Goal: Task Accomplishment & Management: Manage account settings

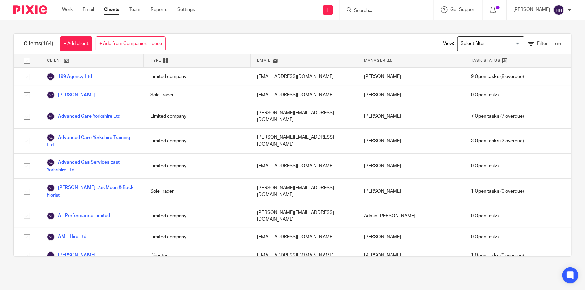
click at [391, 12] on input "Search" at bounding box center [383, 11] width 60 height 6
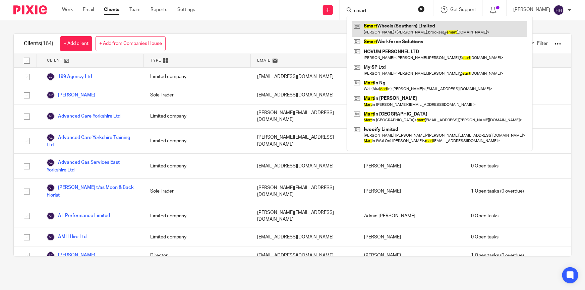
type input "smart"
click at [394, 26] on link at bounding box center [439, 28] width 175 height 15
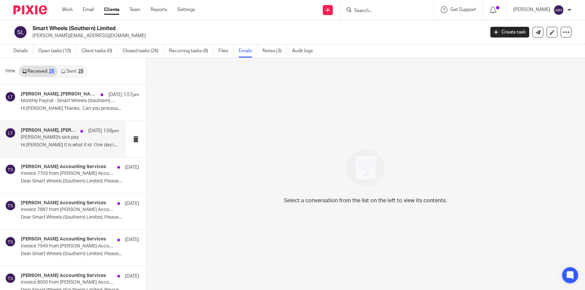
click at [64, 147] on p "Hi [PERSON_NAME] It is what it is! One day I..." at bounding box center [70, 145] width 98 height 6
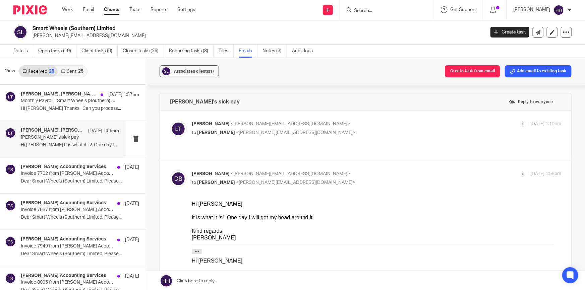
click at [341, 133] on p "to [PERSON_NAME] <[PERSON_NAME][EMAIL_ADDRESS][DOMAIN_NAME]>" at bounding box center [315, 132] width 246 height 7
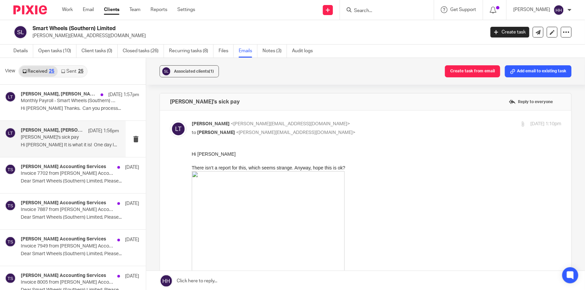
click at [344, 125] on p "[PERSON_NAME] <[EMAIL_ADDRESS][DOMAIN_NAME]>" at bounding box center [315, 124] width 246 height 7
checkbox input "false"
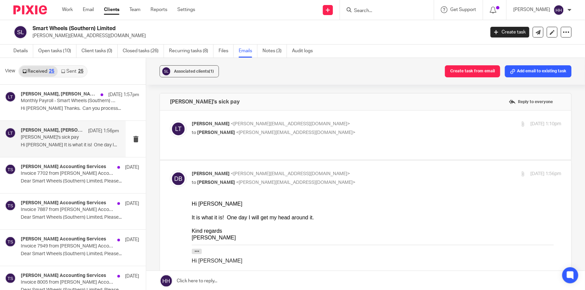
click at [347, 171] on p "Daryn Brookes <daryn.brookes@smartwheelsltd.co.uk>" at bounding box center [315, 174] width 246 height 7
checkbox input "false"
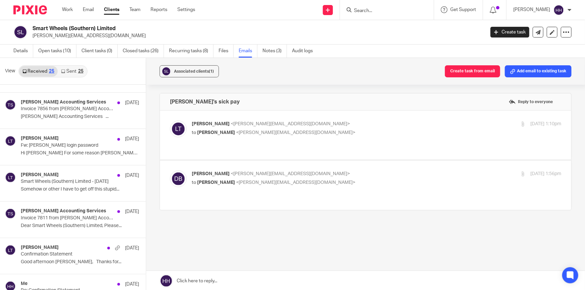
scroll to position [640, 0]
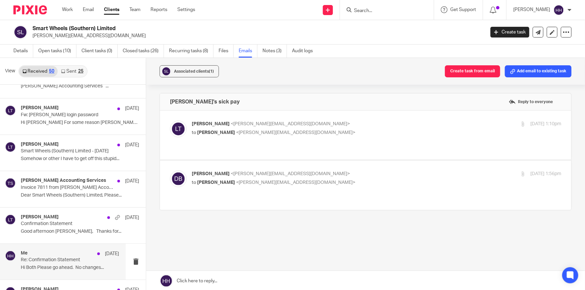
click at [59, 258] on p "Re: Confirmation Statement" at bounding box center [60, 260] width 79 height 6
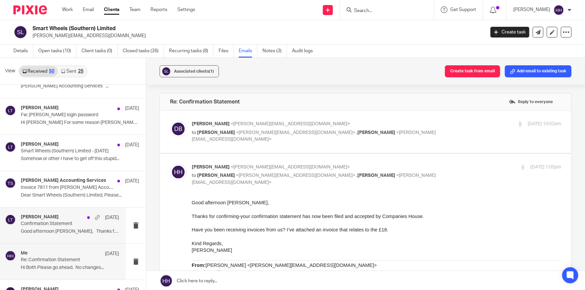
scroll to position [0, 0]
click at [65, 221] on p "Confirmation Statement" at bounding box center [60, 224] width 79 height 6
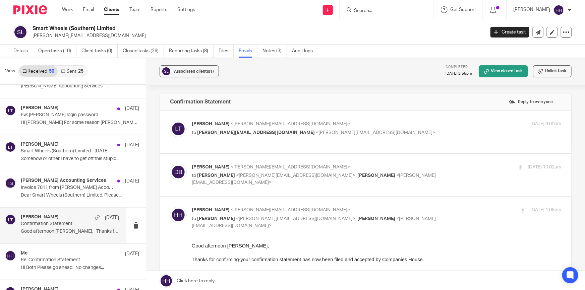
click at [452, 175] on div "Daryn Brookes <daryn.brookes@smartwheelsltd.co.uk> to Liz Turpin <liz@turpinacc…" at bounding box center [376, 175] width 369 height 22
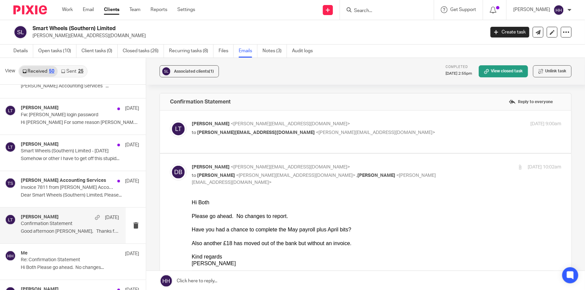
click at [447, 172] on div "Daryn Brookes <daryn.brookes@smartwheelsltd.co.uk> to Liz Turpin <liz@turpinacc…" at bounding box center [376, 175] width 369 height 22
checkbox input "false"
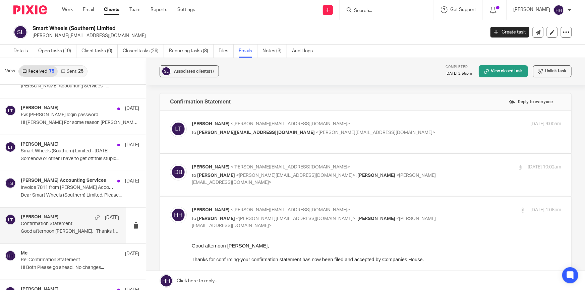
scroll to position [579, 0]
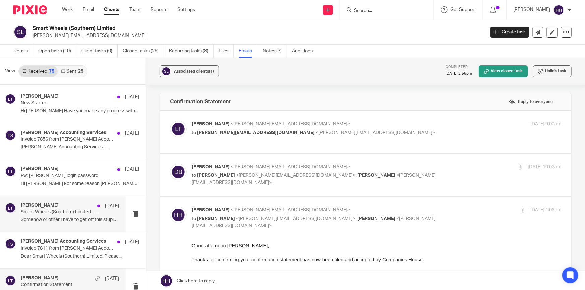
click at [70, 220] on p "Somehow or other I have to get off this stupid..." at bounding box center [70, 220] width 98 height 6
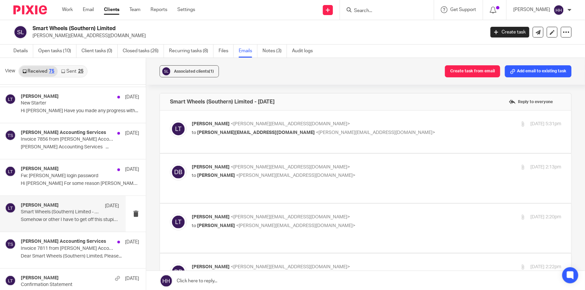
scroll to position [0, 0]
click at [387, 120] on label at bounding box center [365, 132] width 411 height 43
click at [170, 120] on input "checkbox" at bounding box center [170, 120] width 0 height 0
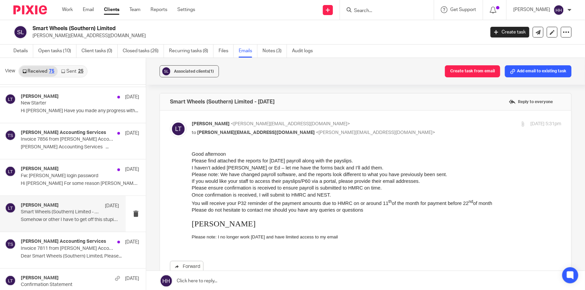
click at [402, 124] on p "Liz Turpin <liz@turpinaccounting.co.uk>" at bounding box center [315, 124] width 246 height 7
checkbox input "false"
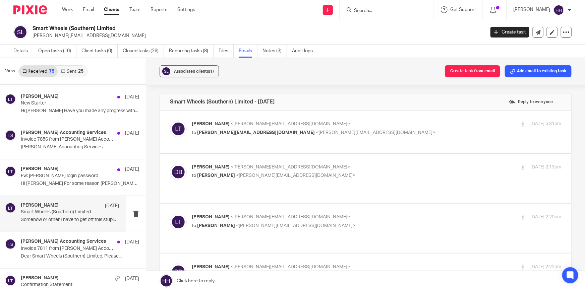
click at [389, 9] on input "Search" at bounding box center [383, 11] width 60 height 6
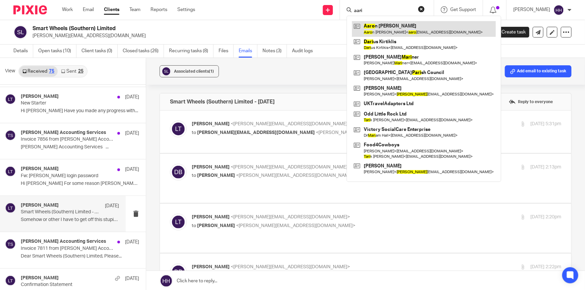
type input "aari"
click at [387, 28] on link at bounding box center [424, 28] width 144 height 15
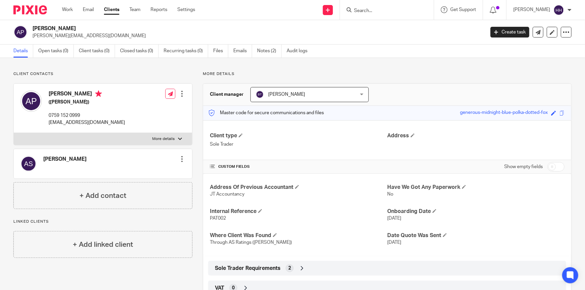
click at [134, 135] on label "More details" at bounding box center [103, 139] width 178 height 12
click at [14, 133] on input "More details" at bounding box center [13, 133] width 0 height 0
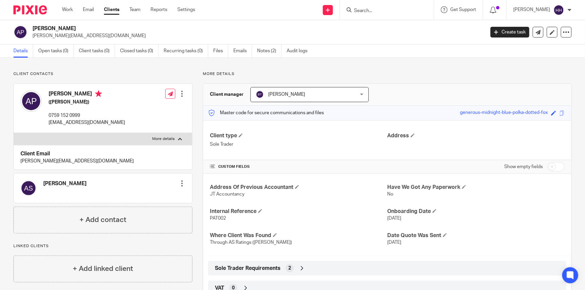
click at [170, 140] on p "More details" at bounding box center [163, 138] width 22 height 5
click at [14, 133] on input "More details" at bounding box center [13, 133] width 0 height 0
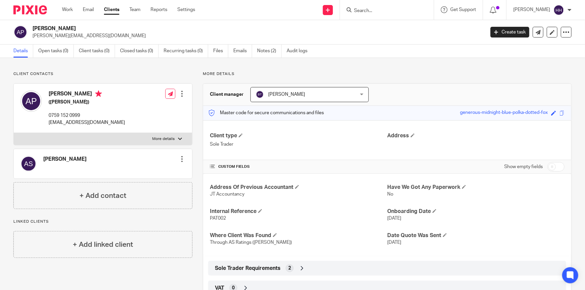
click at [178, 135] on label "More details" at bounding box center [103, 139] width 178 height 12
click at [14, 133] on input "More details" at bounding box center [13, 133] width 0 height 0
checkbox input "true"
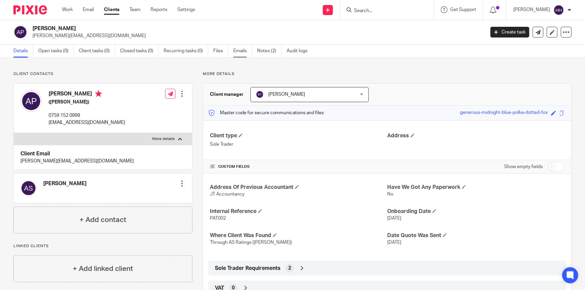
click at [246, 50] on link "Emails" at bounding box center [242, 51] width 19 height 13
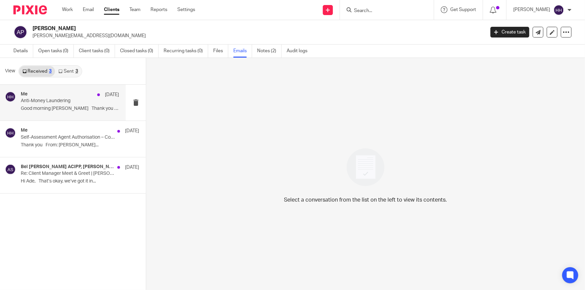
click at [68, 104] on p "Anti-Money Laundering" at bounding box center [60, 101] width 79 height 6
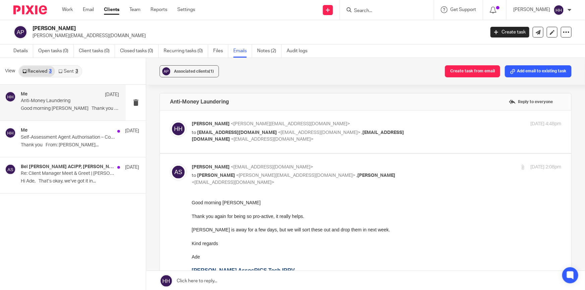
click at [455, 128] on div "Hannah Hart <hannah@turpinaccounting.co.uk> to aaronpatrick888@hotmail.com <aar…" at bounding box center [376, 132] width 369 height 22
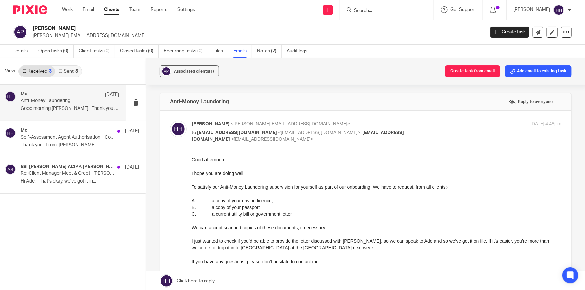
click at [450, 128] on div "Hannah Hart <hannah@turpinaccounting.co.uk> to aaronpatrick888@hotmail.com <aar…" at bounding box center [376, 132] width 369 height 22
checkbox input "false"
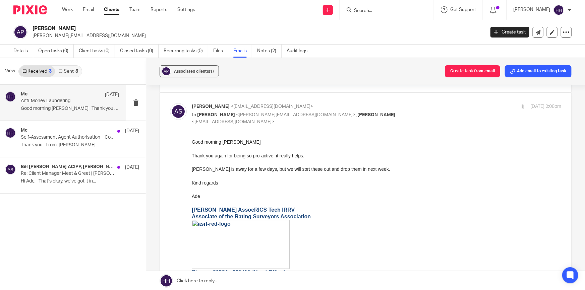
scroll to position [30, 0]
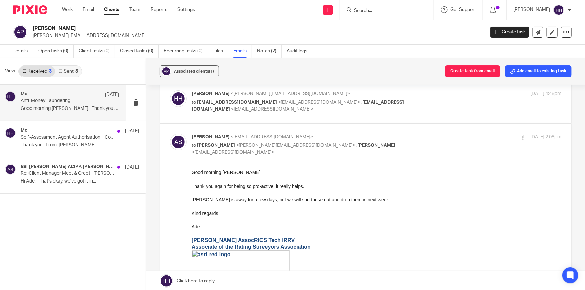
click at [429, 139] on p "Adrian Smith <ade@asrating.com>" at bounding box center [315, 137] width 246 height 7
checkbox input "false"
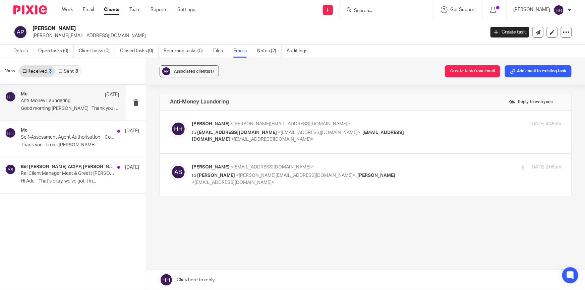
scroll to position [0, 0]
click at [56, 133] on div "Me 14 Aug" at bounding box center [70, 131] width 98 height 7
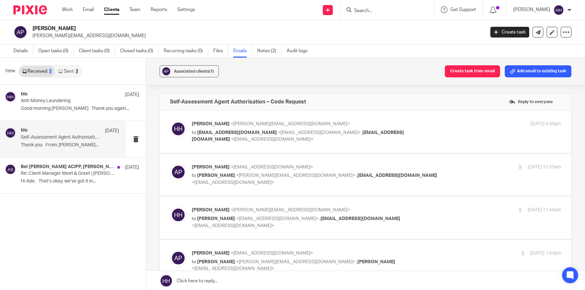
click at [109, 10] on link "Clients" at bounding box center [111, 9] width 15 height 7
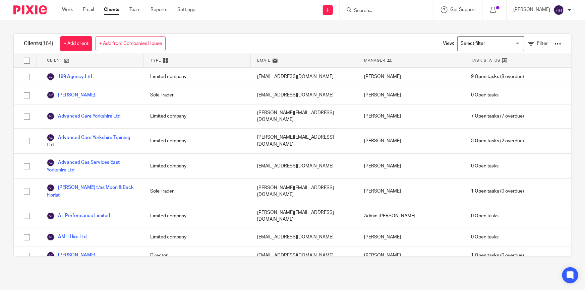
click at [379, 11] on input "Search" at bounding box center [383, 11] width 60 height 6
click at [375, 13] on input "Search" at bounding box center [383, 11] width 60 height 6
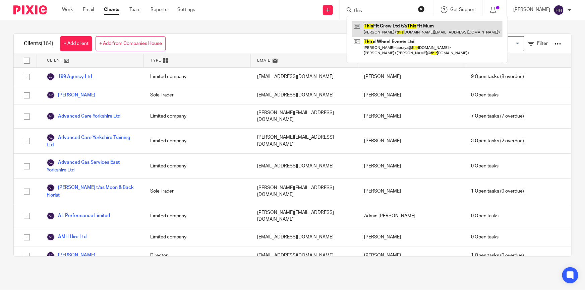
type input "this"
click at [394, 22] on link at bounding box center [427, 28] width 150 height 15
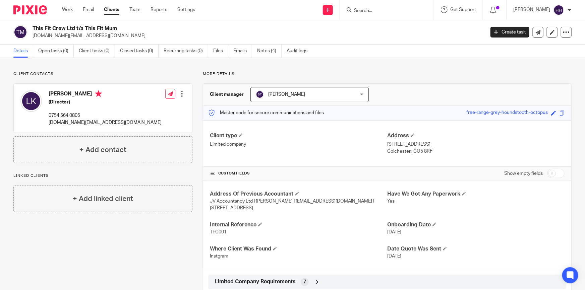
scroll to position [91, 0]
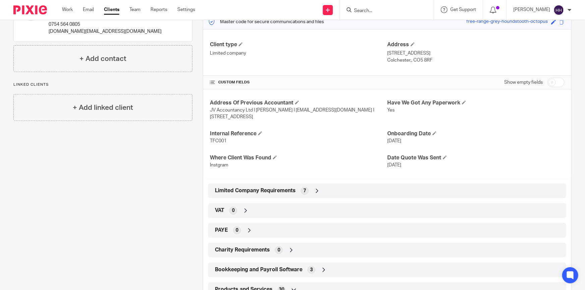
click at [551, 77] on div "Show empty fields" at bounding box center [534, 82] width 60 height 13
click at [550, 80] on input "checkbox" at bounding box center [555, 82] width 17 height 9
checkbox input "true"
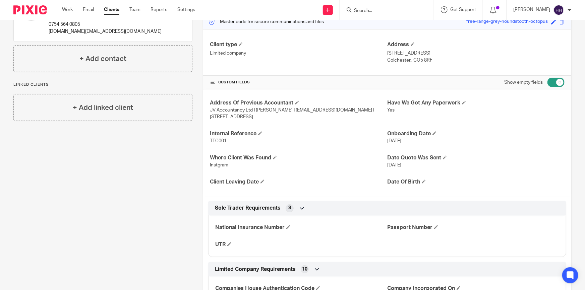
scroll to position [213, 0]
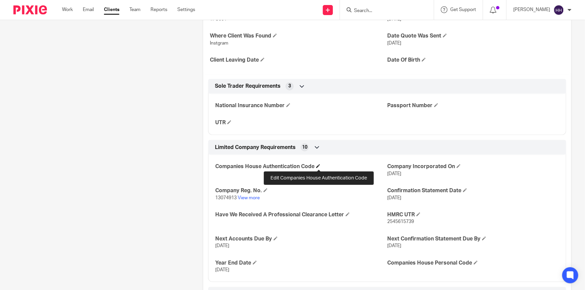
click at [319, 167] on span at bounding box center [318, 166] width 4 height 4
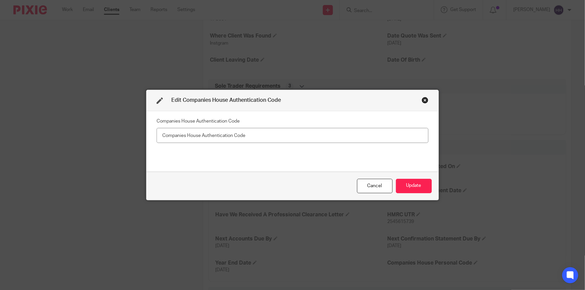
click at [222, 134] on input "text" at bounding box center [293, 135] width 272 height 15
type input "7BGXDK"
click at [429, 184] on div "Cancel Update" at bounding box center [292, 186] width 292 height 28
click at [425, 184] on button "Update" at bounding box center [414, 186] width 36 height 14
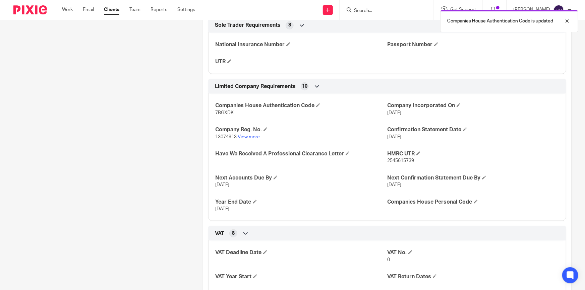
scroll to position [305, 0]
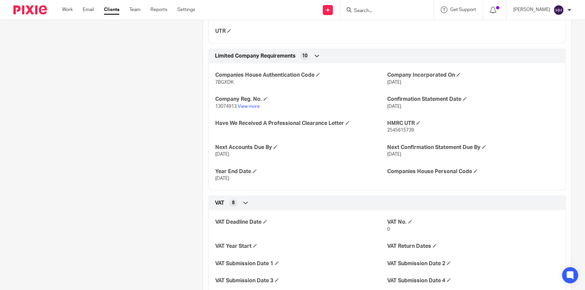
click at [379, 9] on input "Search" at bounding box center [383, 11] width 60 height 6
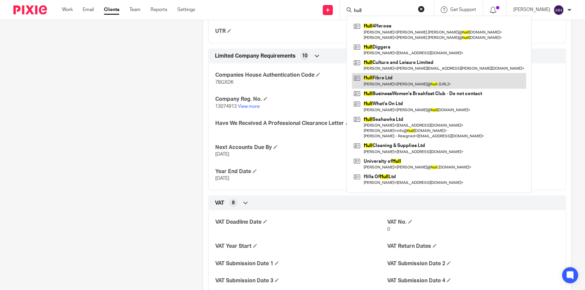
type input "hull"
click at [385, 79] on link at bounding box center [439, 80] width 174 height 15
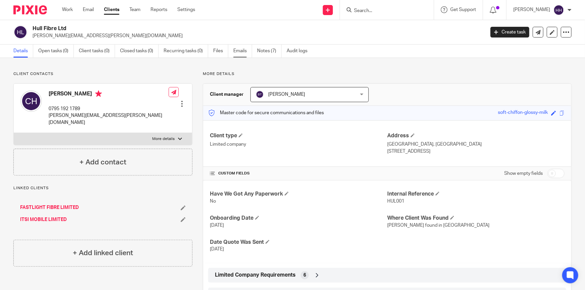
click at [242, 54] on link "Emails" at bounding box center [242, 51] width 19 height 13
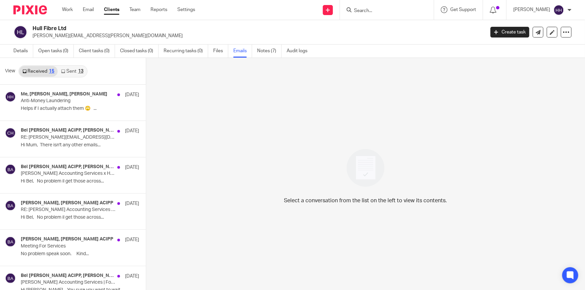
click at [118, 9] on link "Clients" at bounding box center [111, 9] width 15 height 7
